Goal: Find contact information: Find contact information

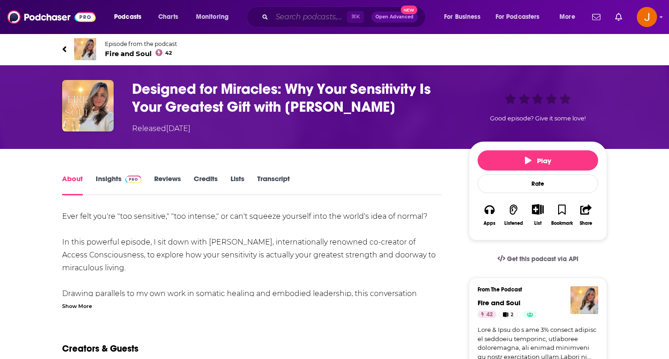
click at [281, 14] on input "Search podcasts, credits, & more..." at bounding box center [309, 17] width 75 height 15
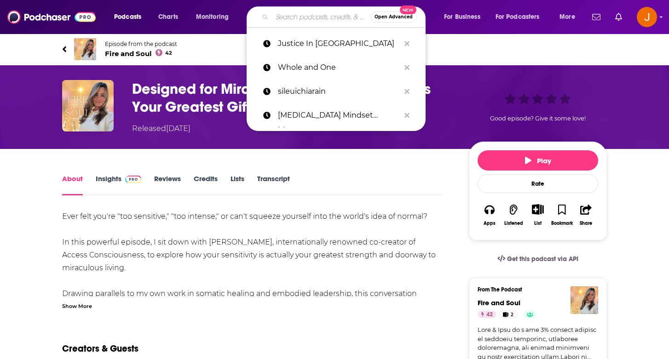
paste input "The Psychology Podcast ("
type input "The Psychology Podcast ("
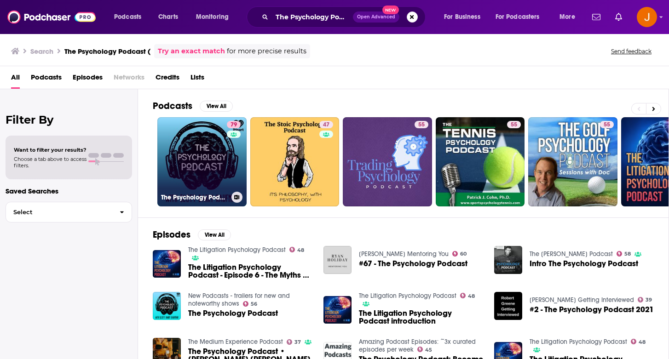
click at [213, 170] on link "79 The Psychology Podcast" at bounding box center [201, 161] width 89 height 89
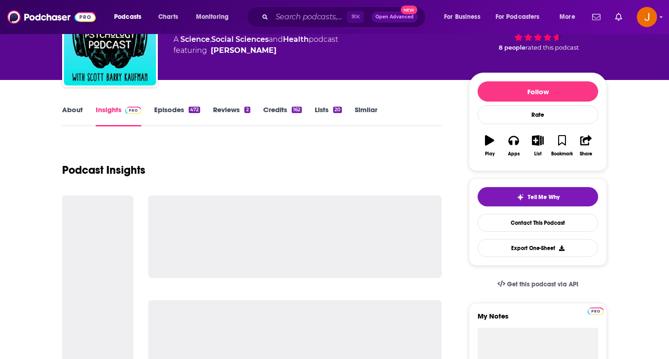
scroll to position [71, 0]
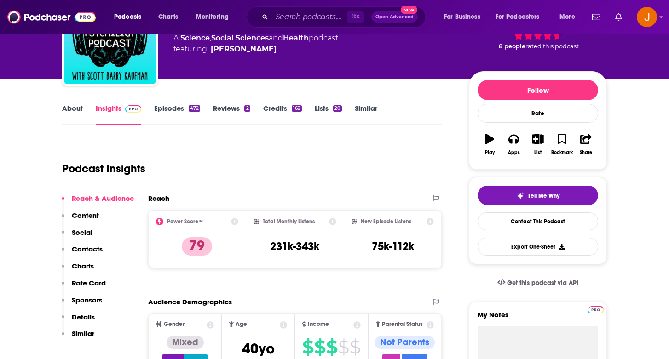
click at [91, 231] on p "Social" at bounding box center [82, 232] width 21 height 9
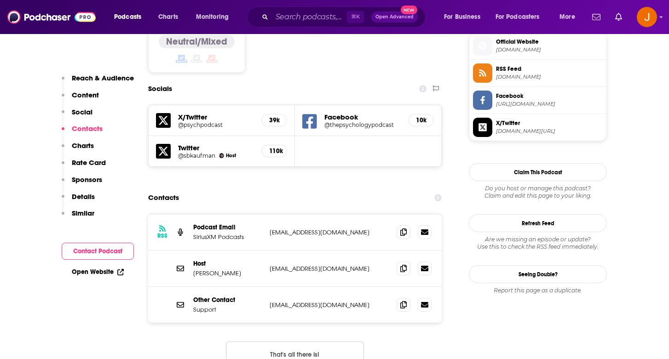
scroll to position [773, 0]
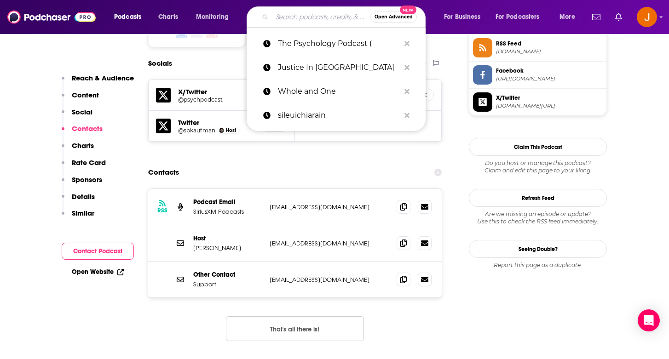
click at [298, 17] on input "Search podcasts, credits, & more..." at bounding box center [321, 17] width 98 height 15
paste input "Armchair Expert"
type input "Armchair Expert"
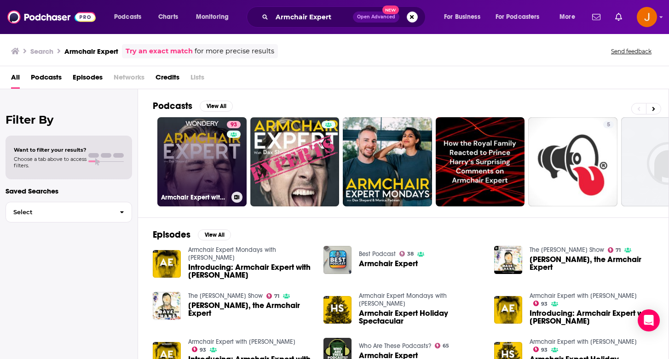
click at [206, 158] on link "93 Armchair Expert with Dax Shepard" at bounding box center [201, 161] width 89 height 89
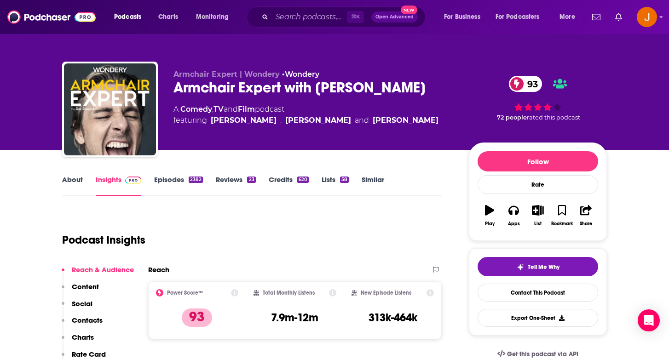
scroll to position [31, 0]
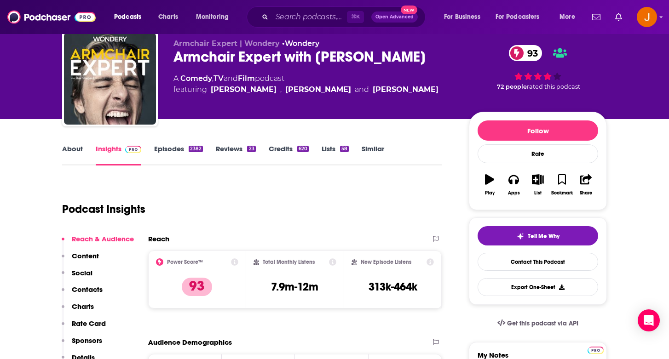
click at [91, 291] on p "Contacts" at bounding box center [87, 289] width 31 height 9
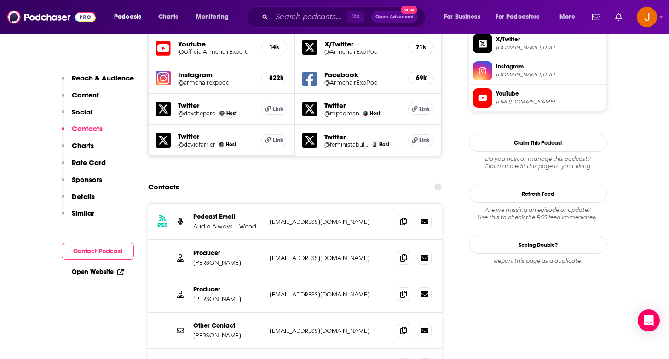
scroll to position [832, 0]
drag, startPoint x: 348, startPoint y: 211, endPoint x: 259, endPoint y: 209, distance: 89.2
click at [0, 0] on div "Producer Rob Holysz robholysz@gmail.com robholysz@gmail.com" at bounding box center [0, 0] width 0 height 0
copy div "robholysz@gmail.com"
drag, startPoint x: 360, startPoint y: 280, endPoint x: 268, endPoint y: 278, distance: 92.4
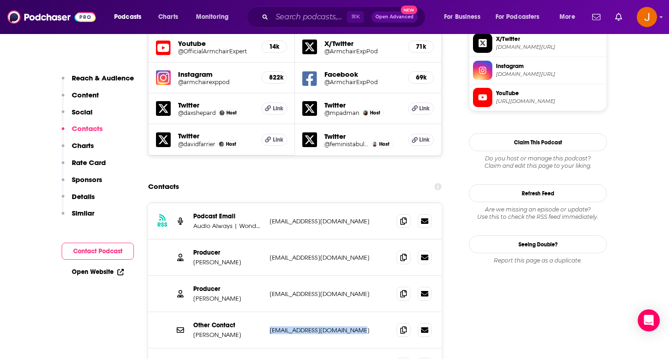
click at [268, 312] on div "Other Contact Dax Shepard hello@armchairexpertpod.com hello@armchairexpertpod.c…" at bounding box center [294, 330] width 293 height 36
copy p "hello@armchairexpertpod.com"
drag, startPoint x: 343, startPoint y: 176, endPoint x: 265, endPoint y: 173, distance: 78.2
click at [265, 203] on div "RSS Podcast Email Audio Always | Wondery iwonder@wondery.com iwonder@wondery.com" at bounding box center [294, 221] width 293 height 36
copy div "iwonder@wondery.com"
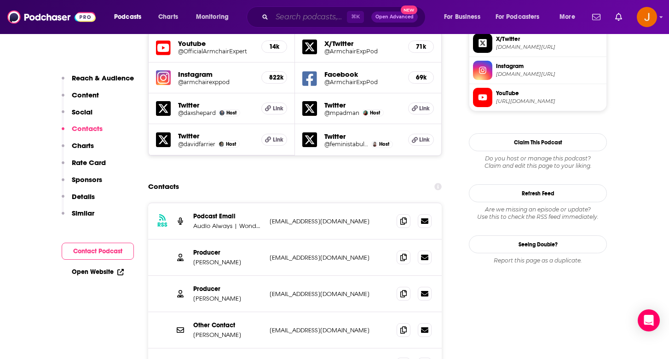
click at [304, 23] on input "Search podcasts, credits, & more..." at bounding box center [309, 17] width 75 height 15
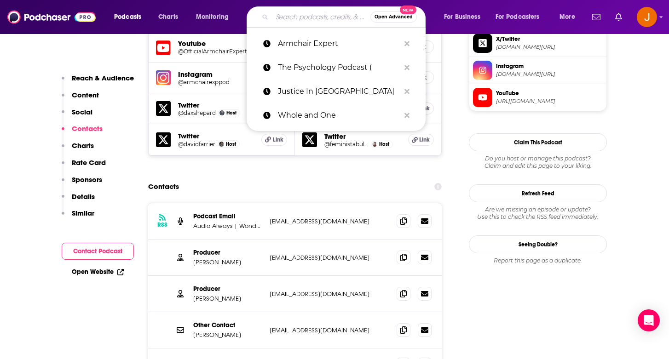
paste input "* Fear Me Out"
type input "* Fear Me Out"
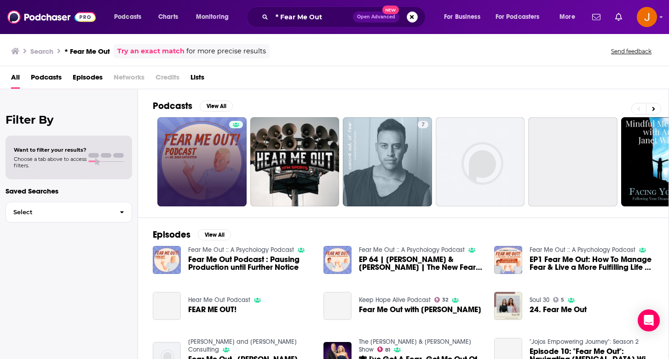
click at [222, 153] on link at bounding box center [201, 161] width 89 height 89
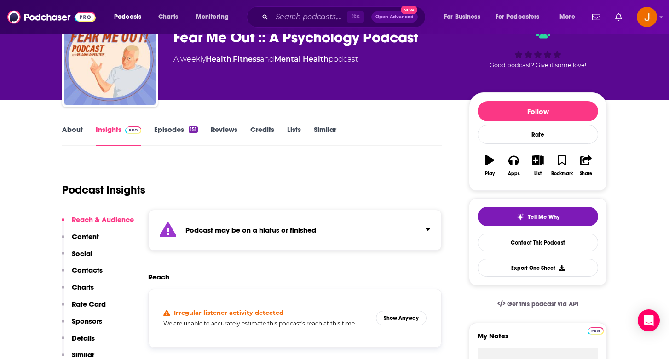
scroll to position [51, 0]
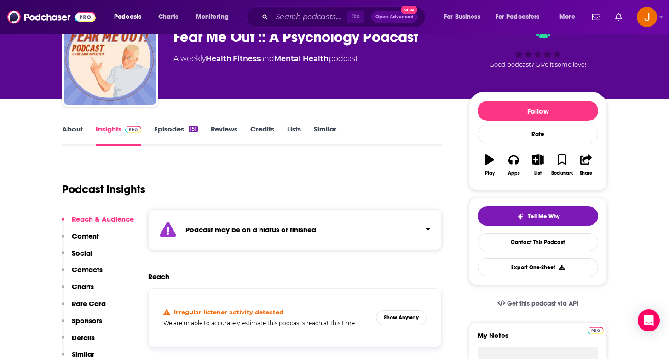
click at [81, 272] on p "Contacts" at bounding box center [87, 269] width 31 height 9
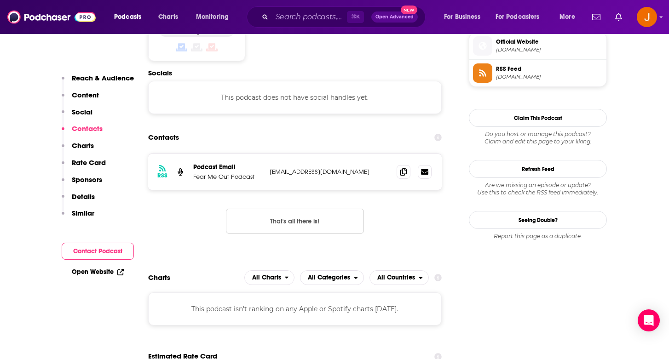
scroll to position [676, 0]
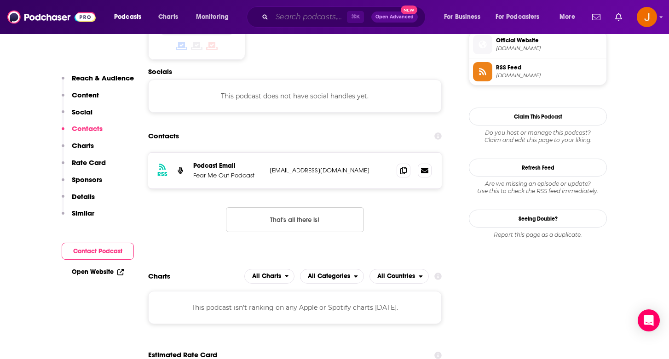
click at [281, 17] on input "Search podcasts, credits, & more..." at bounding box center [309, 17] width 75 height 15
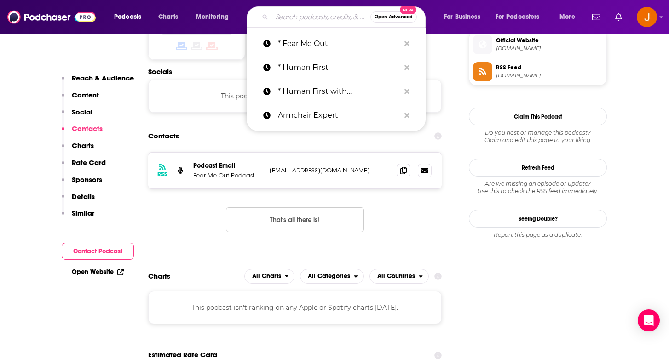
paste input "* Strangers"
type input "* Strangers"
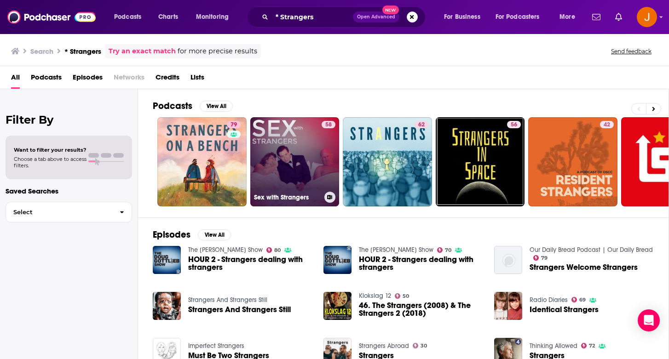
click at [336, 203] on link "58 Sex with Strangers" at bounding box center [294, 161] width 89 height 89
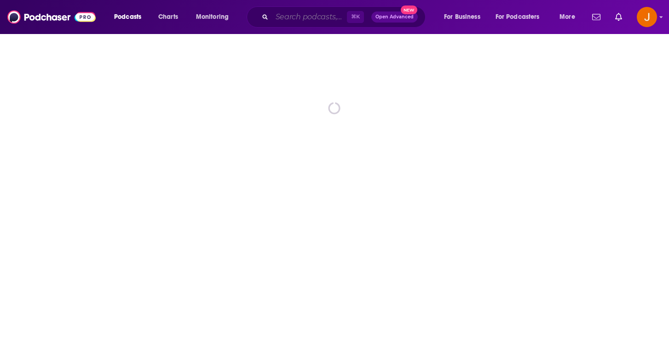
click at [279, 20] on input "Search podcasts, credits, & more..." at bounding box center [309, 17] width 75 height 15
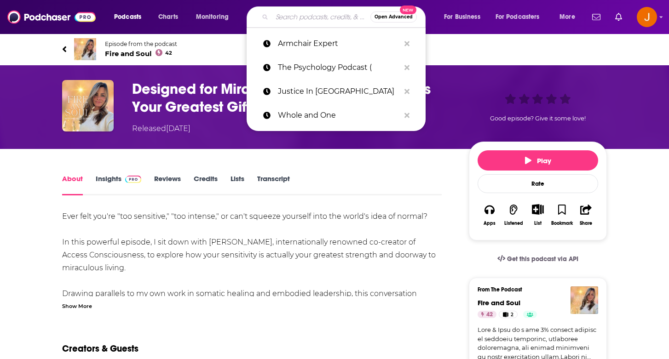
paste input "* Human First with [PERSON_NAME]"
type input "* Human First with [PERSON_NAME]"
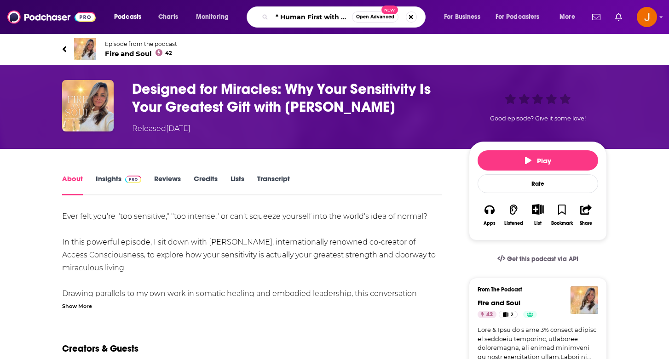
scroll to position [0, 56]
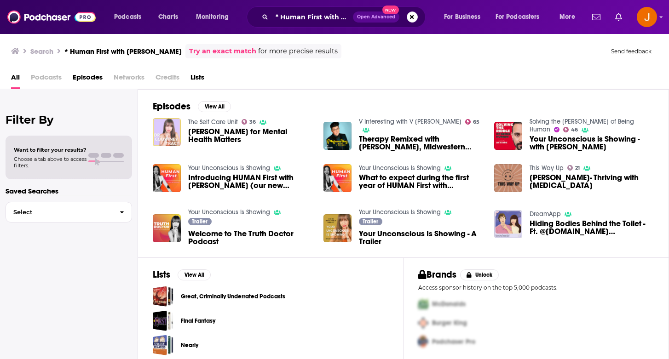
click at [167, 135] on img "Dr. Courtney Tracy for Mental Health Matters" at bounding box center [167, 132] width 28 height 28
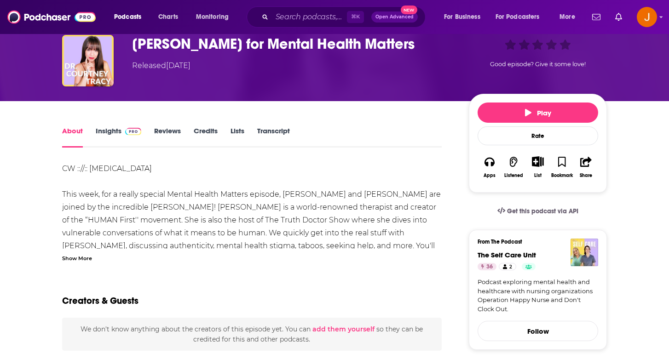
scroll to position [47, 0]
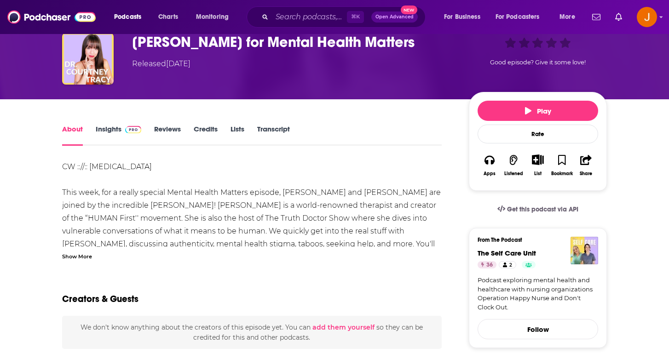
click at [123, 125] on span at bounding box center [131, 129] width 20 height 9
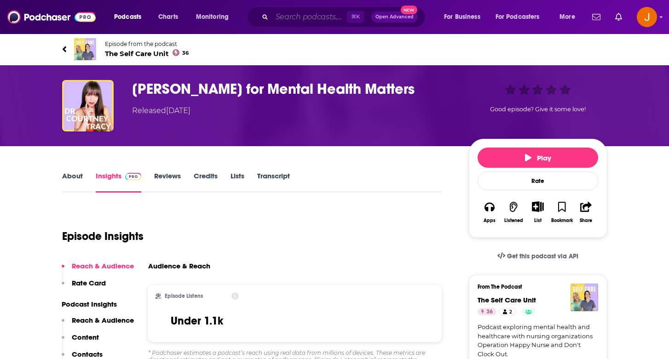
click at [296, 13] on input "Search podcasts, credits, & more..." at bounding box center [309, 17] width 75 height 15
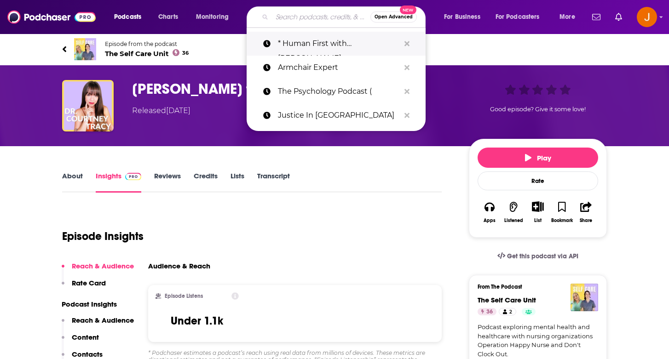
click at [299, 45] on p "* Human First with [PERSON_NAME]" at bounding box center [339, 44] width 122 height 24
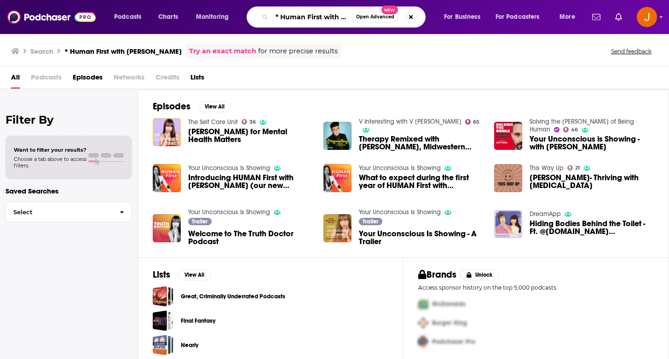
scroll to position [0, 56]
drag, startPoint x: 326, startPoint y: 17, endPoint x: 390, endPoint y: 22, distance: 64.5
click at [390, 22] on div "* Human First with [PERSON_NAME] Open Advanced New" at bounding box center [335, 16] width 179 height 21
type input "* Human First"
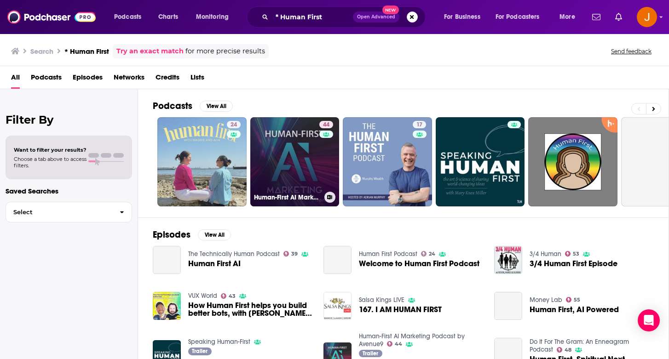
click at [285, 179] on link "44 Human-First AI Marketing Podcast by Avenue9" at bounding box center [294, 161] width 89 height 89
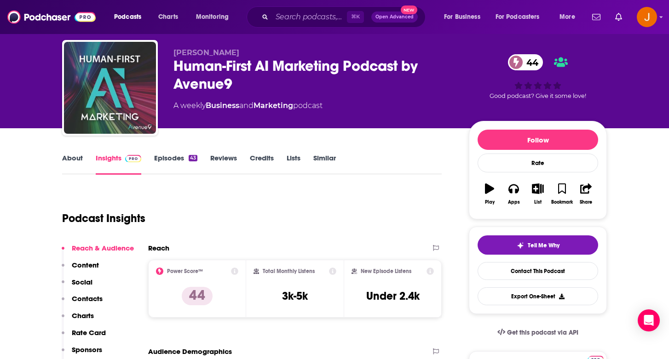
scroll to position [29, 0]
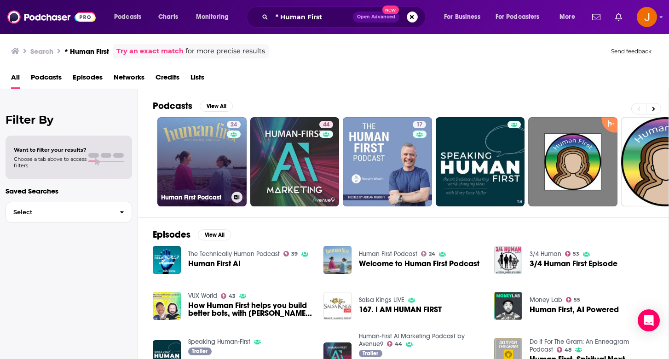
click at [214, 174] on link "24 Human First Podcast" at bounding box center [201, 161] width 89 height 89
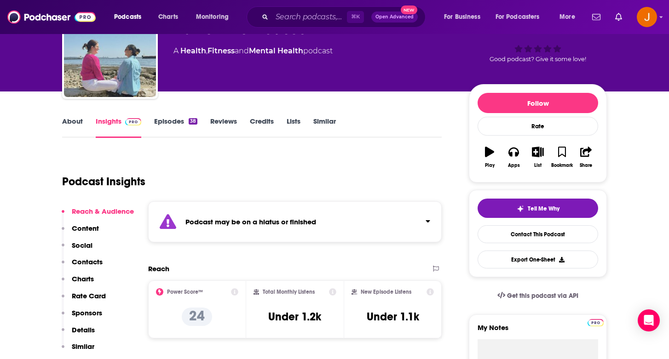
scroll to position [65, 0]
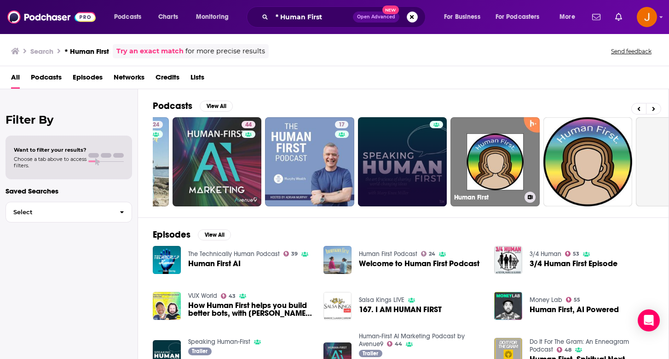
scroll to position [0, 82]
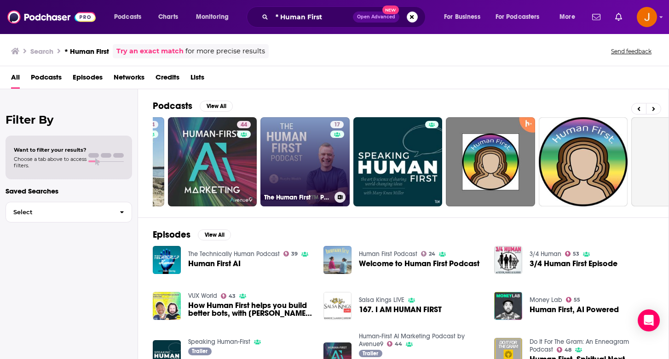
click at [300, 156] on link "17 The Human First™️ Podcast" at bounding box center [304, 161] width 89 height 89
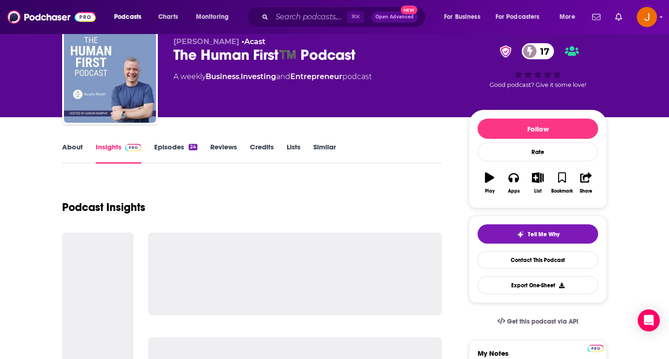
scroll to position [38, 0]
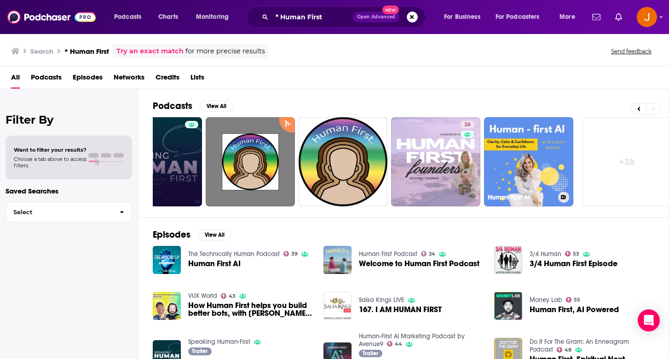
scroll to position [0, 329]
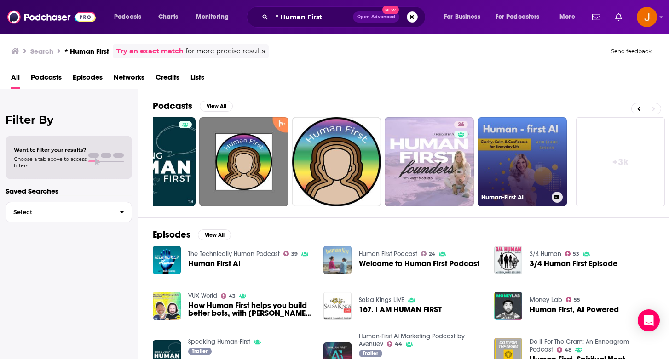
click at [528, 164] on link "Human-First AI" at bounding box center [521, 161] width 89 height 89
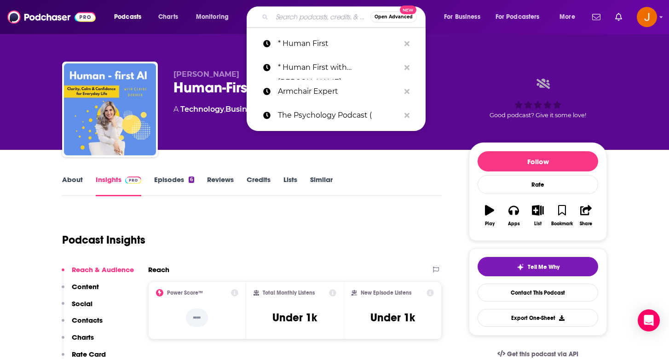
click at [277, 17] on input "Search podcasts, credits, & more..." at bounding box center [321, 17] width 98 height 15
paste input "* SuperPsyched with [PERSON_NAME]"
type input "* SuperPsyched with [PERSON_NAME]"
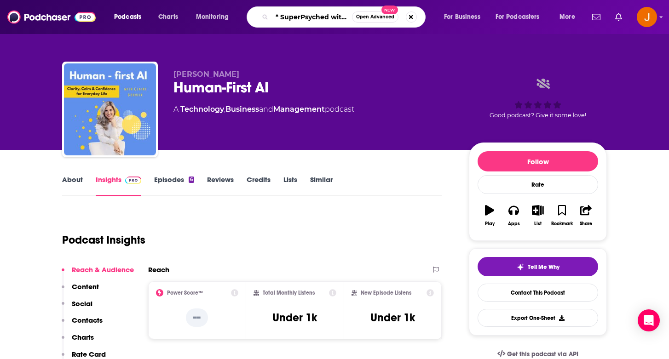
scroll to position [0, 57]
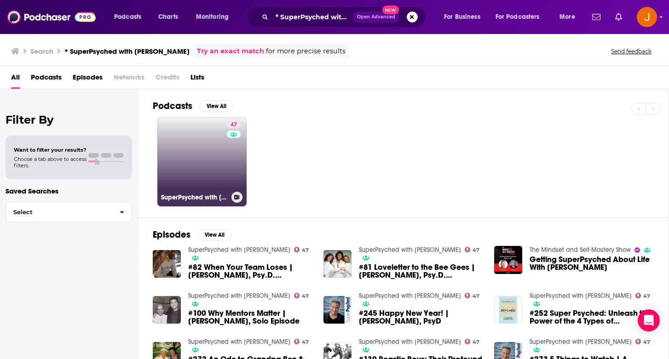
click at [202, 160] on link "47 SuperPsyched with [PERSON_NAME]" at bounding box center [201, 161] width 89 height 89
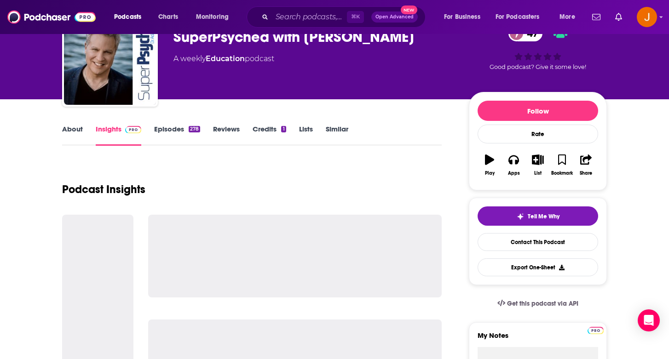
scroll to position [63, 0]
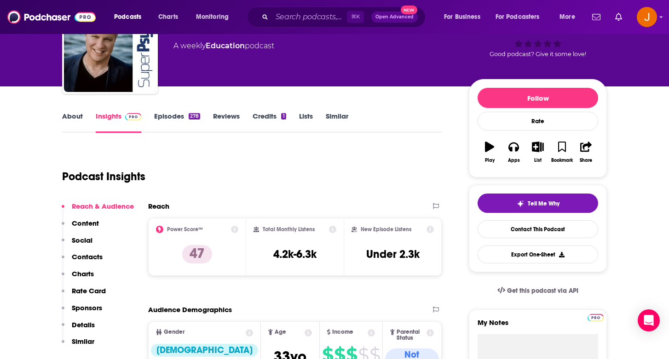
click at [90, 258] on p "Contacts" at bounding box center [87, 256] width 31 height 9
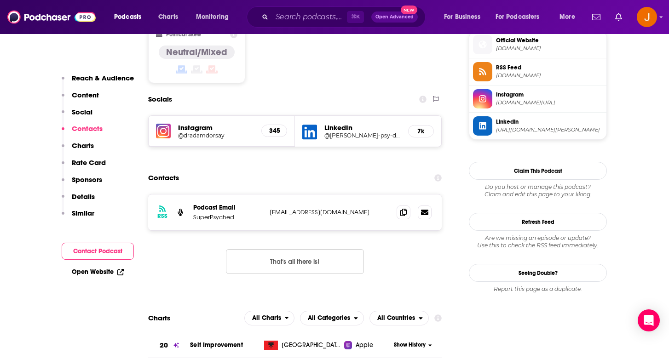
scroll to position [708, 0]
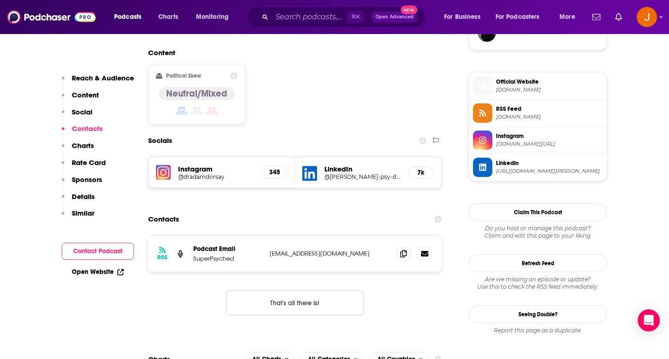
click at [205, 173] on h5 "@dradamdorsay" at bounding box center [216, 176] width 76 height 7
click at [292, 19] on input "Search podcasts, credits, & more..." at bounding box center [309, 17] width 75 height 15
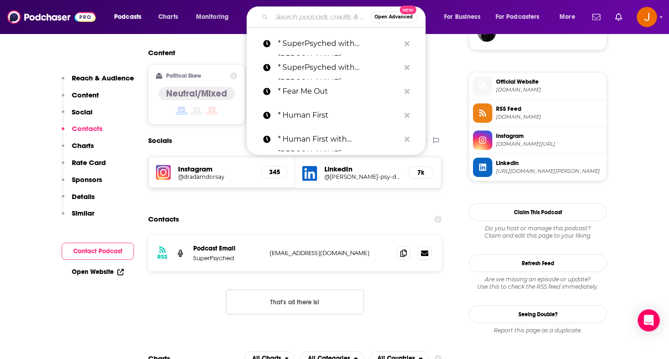
paste input "* The Positive Psychology Podcast"
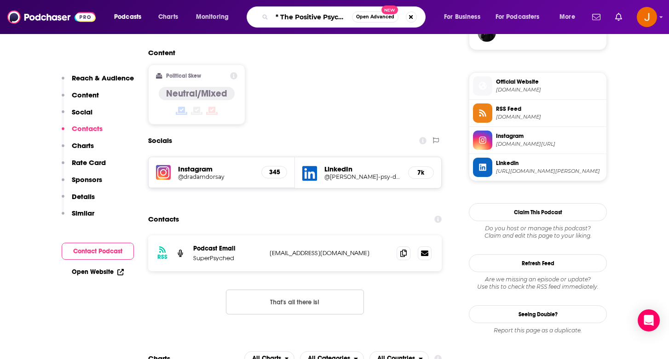
drag, startPoint x: 348, startPoint y: 17, endPoint x: 229, endPoint y: 5, distance: 119.3
click at [229, 5] on div "Podcasts Charts Monitoring * The Positive Psychology Podcast Open Advanced New …" at bounding box center [334, 17] width 669 height 34
click at [279, 17] on input "* The Positive Psychology Podcast" at bounding box center [312, 17] width 80 height 15
type input "The Positive Psychology Podcast"
click at [201, 173] on h5 "@dradamdorsay" at bounding box center [216, 176] width 76 height 7
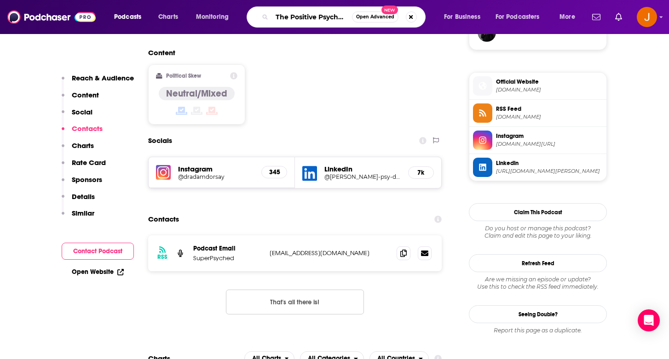
click at [278, 17] on input "The Positive Psychology Podcast" at bounding box center [312, 17] width 80 height 15
drag, startPoint x: 275, startPoint y: 17, endPoint x: 393, endPoint y: 34, distance: 119.0
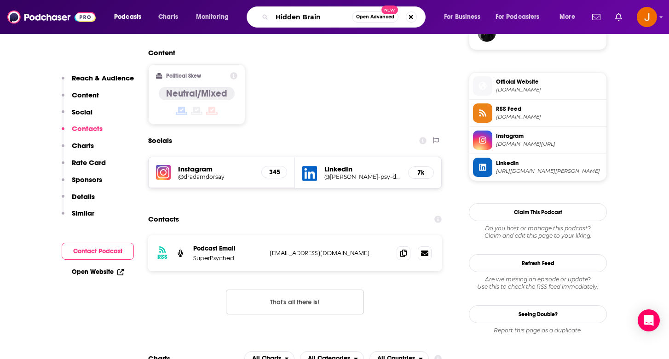
type input "Hidden Brain"
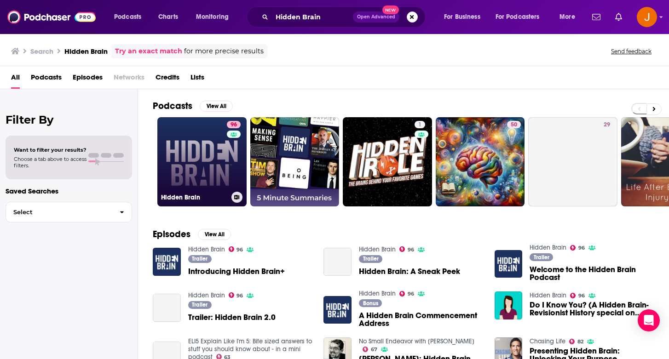
click at [202, 167] on link "96 Hidden Brain" at bounding box center [201, 161] width 89 height 89
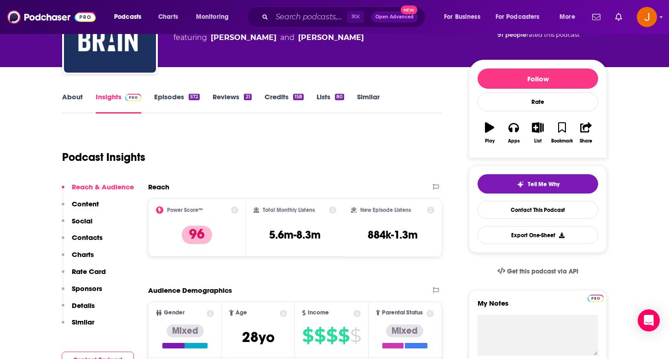
scroll to position [86, 0]
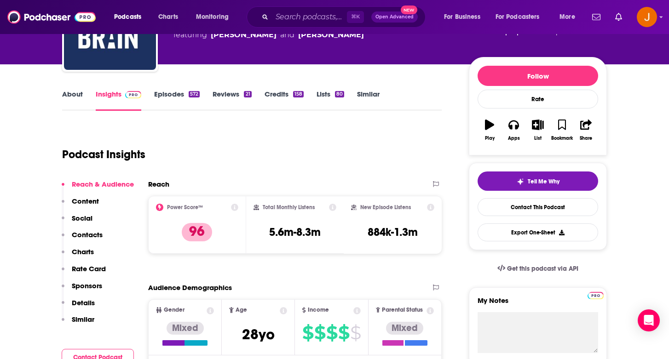
click at [87, 233] on p "Contacts" at bounding box center [87, 234] width 31 height 9
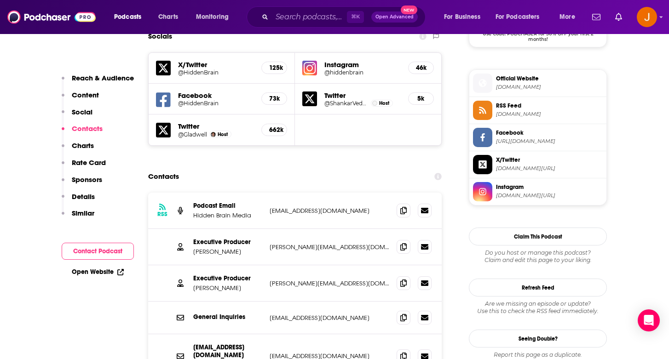
scroll to position [801, 0]
click at [333, 22] on input "Search podcasts, credits, & more..." at bounding box center [309, 17] width 75 height 15
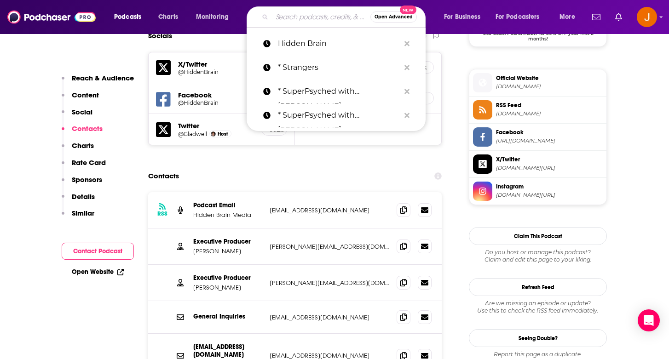
paste input "* Behavioral Grooves Podcast"
type input "* Behavioral Grooves Podcast"
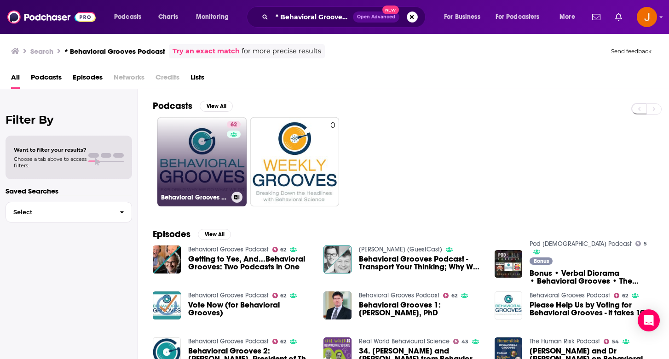
click at [204, 175] on link "62 Behavioral Grooves Podcast" at bounding box center [201, 161] width 89 height 89
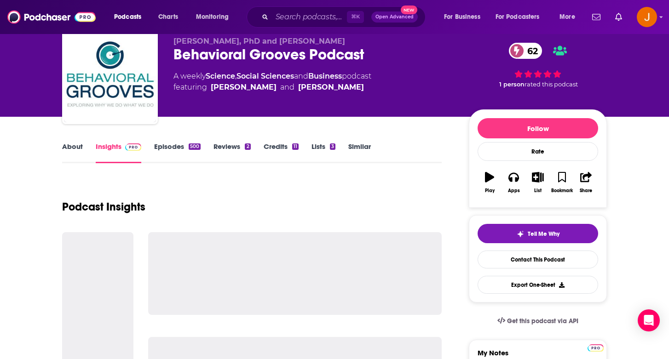
scroll to position [34, 0]
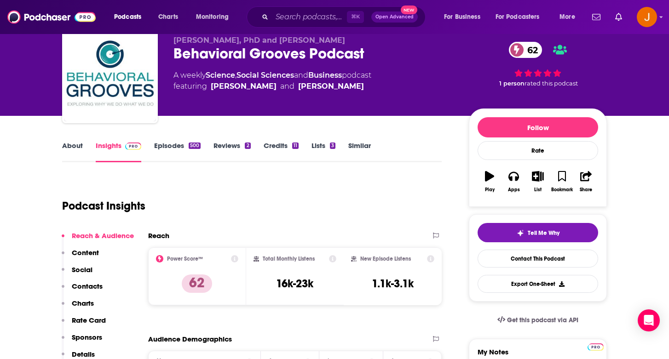
click at [96, 287] on p "Contacts" at bounding box center [87, 286] width 31 height 9
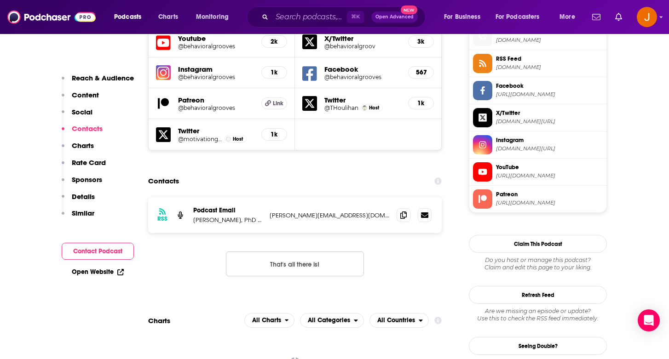
scroll to position [842, 0]
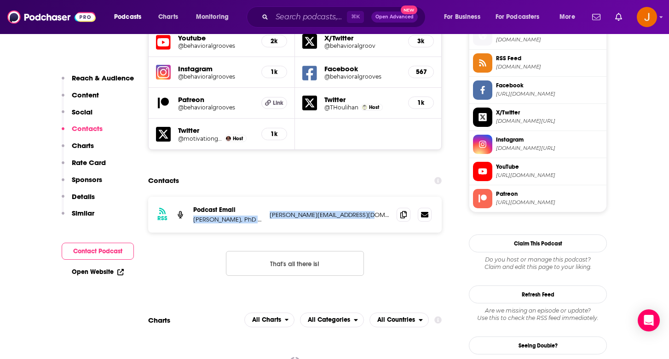
drag, startPoint x: 262, startPoint y: 172, endPoint x: 373, endPoint y: 172, distance: 111.3
click at [373, 197] on div "RSS Podcast Email Kurt Nelson, PhD and Tim Houlihan caroline@behavioralgrooves.…" at bounding box center [294, 215] width 293 height 36
click at [346, 172] on section "Contacts RSS Podcast Email Kurt Nelson, PhD and Tim Houlihan caroline@behaviora…" at bounding box center [294, 231] width 293 height 119
drag, startPoint x: 267, startPoint y: 172, endPoint x: 364, endPoint y: 174, distance: 96.6
click at [364, 197] on div "RSS Podcast Email Kurt Nelson, PhD and Tim Houlihan caroline@behavioralgrooves.…" at bounding box center [294, 215] width 293 height 36
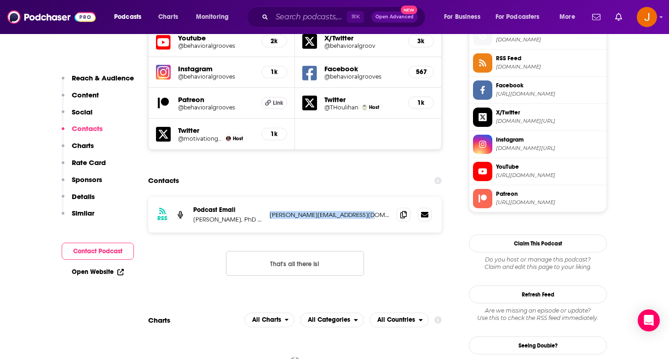
copy p "caroline@behavioralgrooves.com"
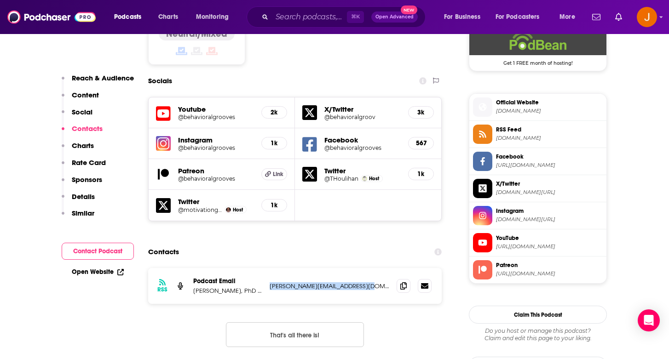
scroll to position [752, 0]
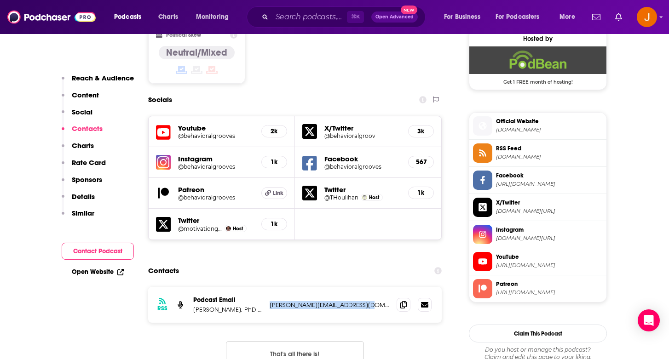
click at [195, 163] on h5 "@behavioralgrooves" at bounding box center [216, 166] width 76 height 7
click at [199, 216] on h5 "Twitter" at bounding box center [216, 220] width 76 height 9
click at [192, 124] on h5 "Youtube" at bounding box center [216, 128] width 76 height 9
click at [179, 124] on h5 "Youtube" at bounding box center [216, 128] width 76 height 9
click at [161, 124] on icon at bounding box center [163, 132] width 15 height 17
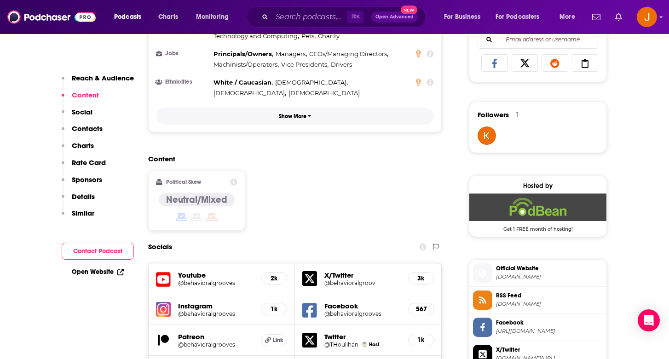
scroll to position [612, 0]
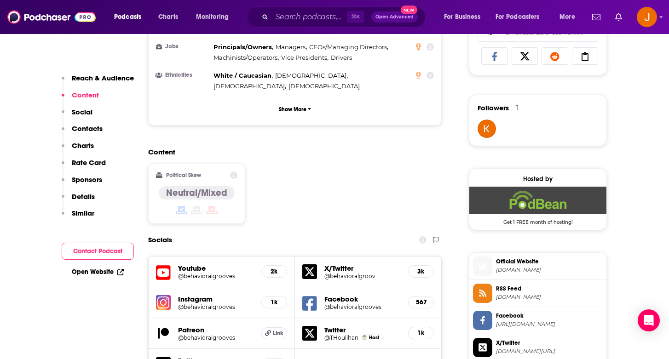
click at [97, 129] on p "Contacts" at bounding box center [87, 128] width 31 height 9
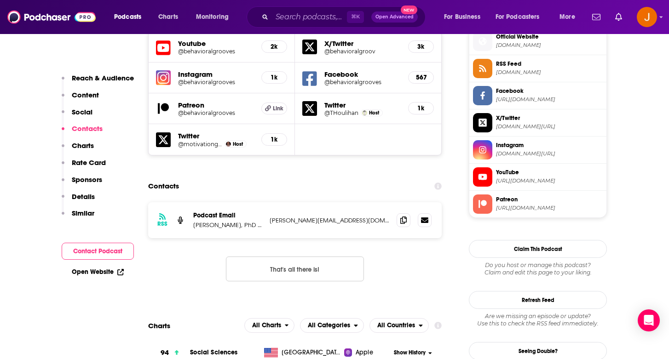
scroll to position [842, 0]
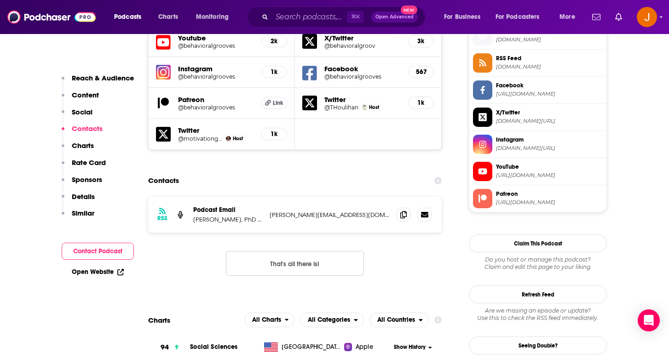
click at [304, 211] on p "caroline@behavioralgrooves.com" at bounding box center [329, 215] width 120 height 8
drag, startPoint x: 375, startPoint y: 171, endPoint x: 271, endPoint y: 171, distance: 104.4
click at [271, 211] on p "caroline@behavioralgrooves.com" at bounding box center [329, 215] width 120 height 8
copy p "caroline@behavioralgrooves.com"
click at [79, 109] on p "Social" at bounding box center [82, 112] width 21 height 9
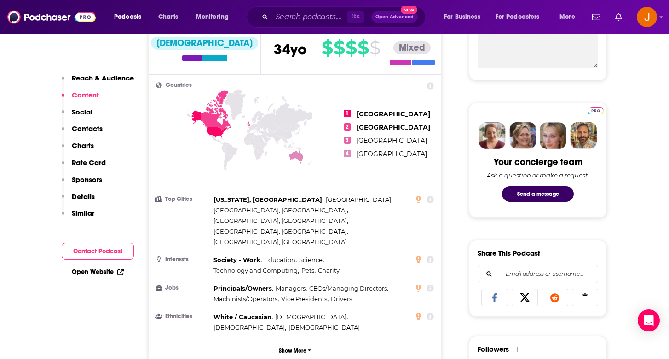
scroll to position [345, 0]
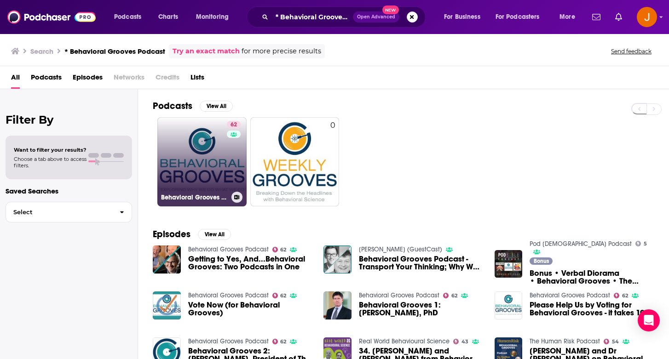
click at [178, 172] on link "62 Behavioral Grooves Podcast" at bounding box center [201, 161] width 89 height 89
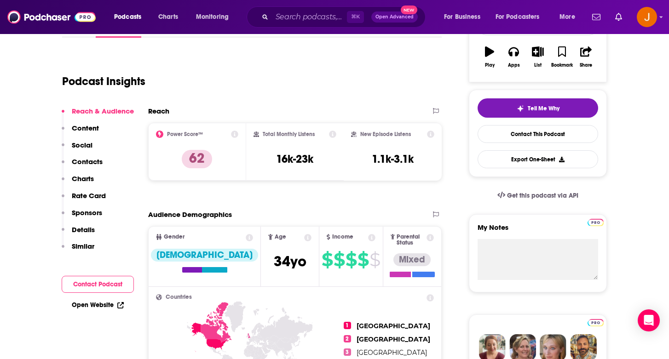
scroll to position [246, 0]
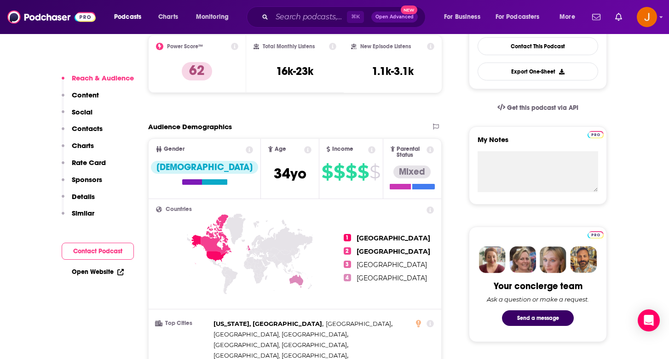
click at [93, 92] on p "Content" at bounding box center [85, 95] width 27 height 9
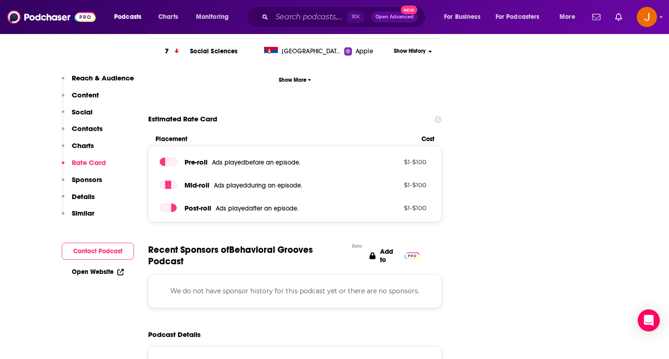
scroll to position [1559, 0]
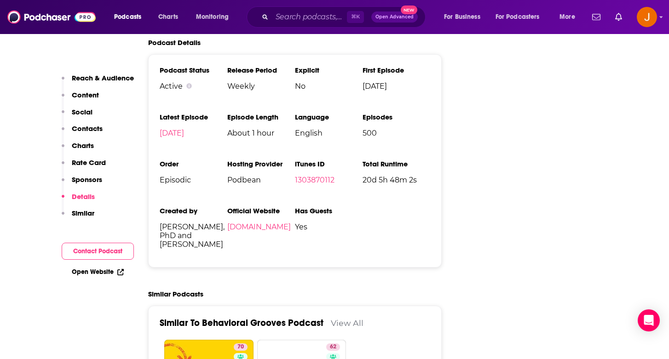
click at [250, 206] on li "Official Website behavioralgrooves.podbean.com" at bounding box center [261, 231] width 68 height 50
click at [249, 223] on link "behavioralgrooves.podbean.com" at bounding box center [258, 227] width 63 height 9
click at [296, 18] on input "Search podcasts, credits, & more..." at bounding box center [309, 17] width 75 height 15
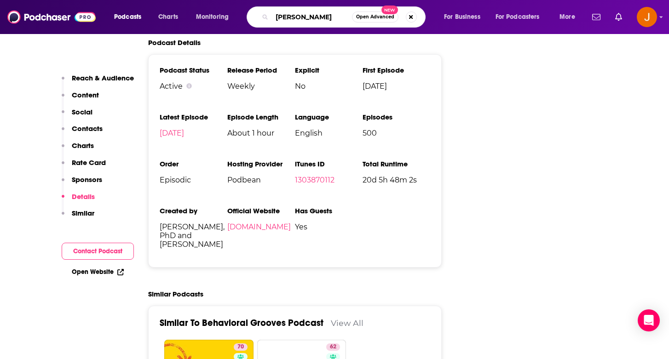
type input "brene brown"
